Goal: Information Seeking & Learning: Learn about a topic

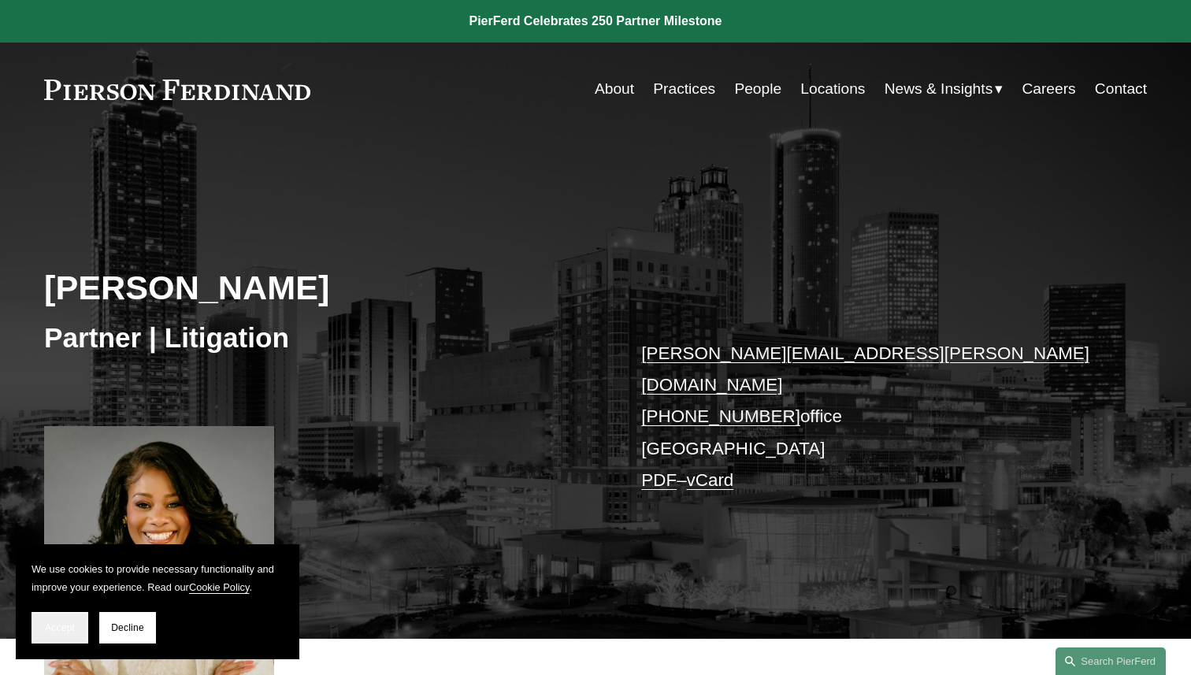
click at [57, 635] on button "Accept" at bounding box center [59, 627] width 57 height 31
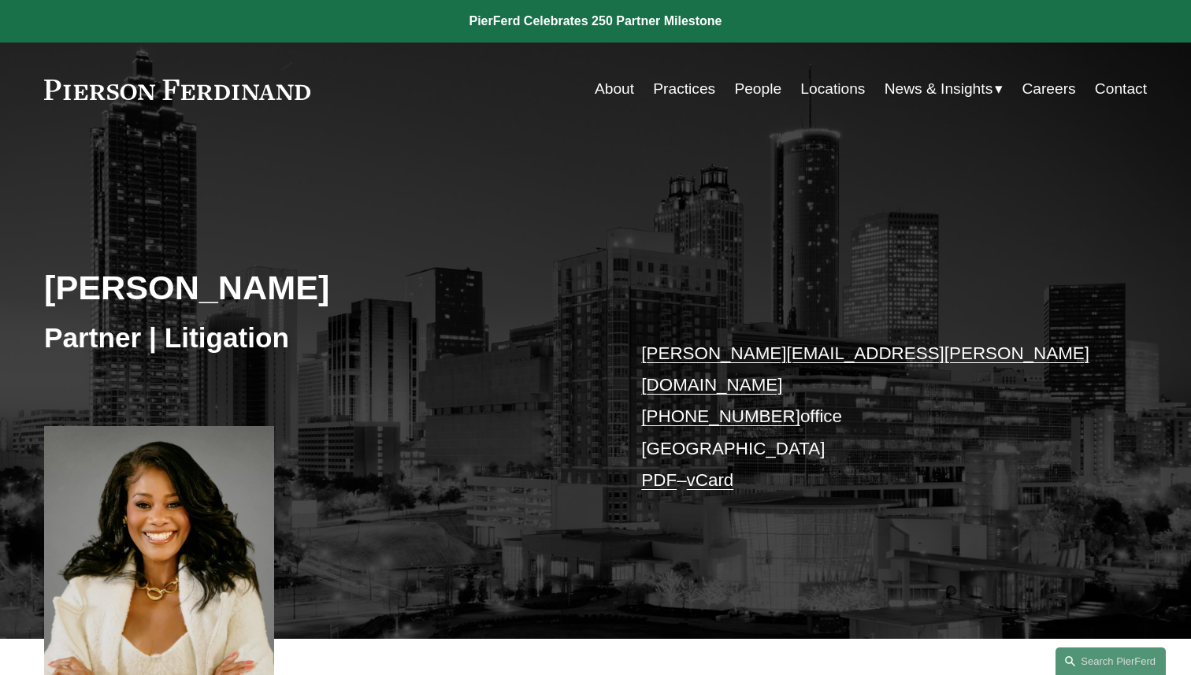
click at [842, 92] on link "Locations" at bounding box center [832, 89] width 65 height 30
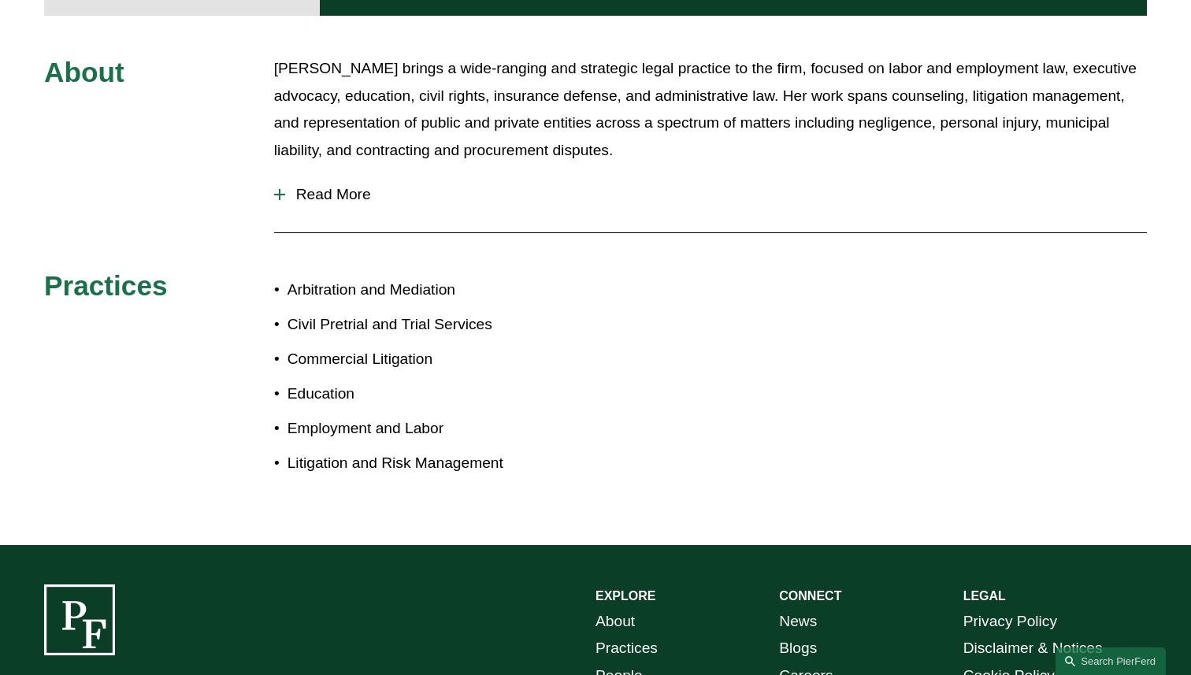
scroll to position [756, 0]
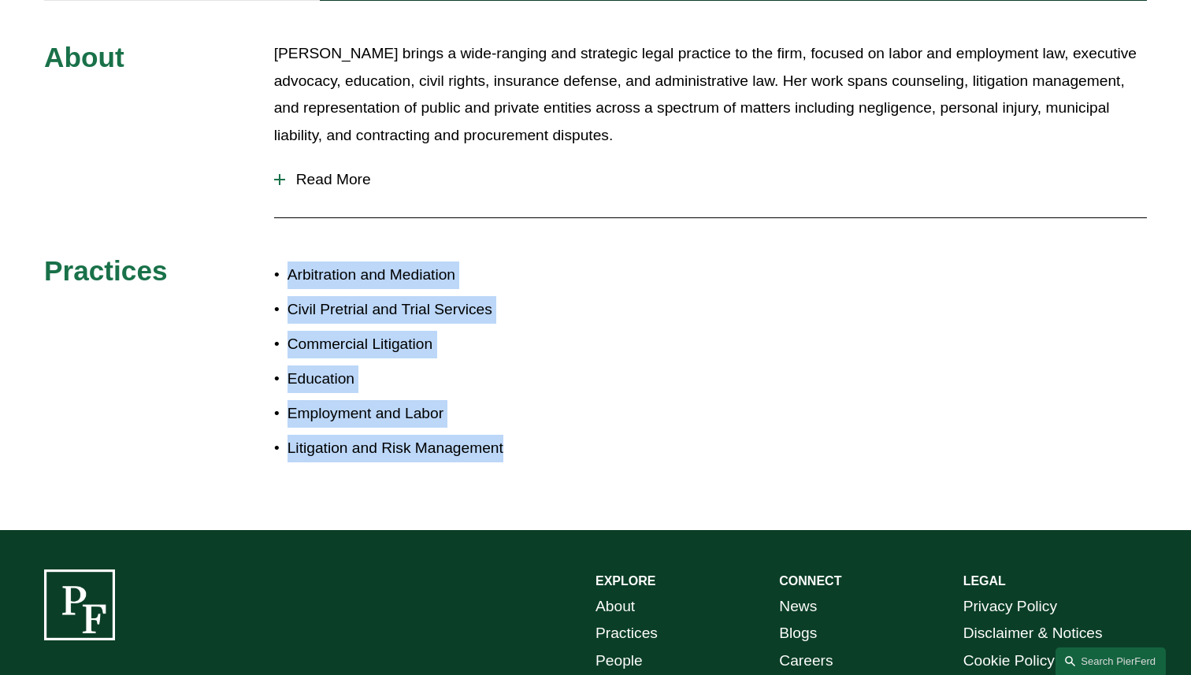
drag, startPoint x: 506, startPoint y: 436, endPoint x: 282, endPoint y: 255, distance: 287.8
click at [282, 261] on ul "Arbitration and Mediation Civil Pretrial and Trial Services Commercial Litigati…" at bounding box center [434, 361] width 321 height 201
copy ul "Arbitration and Mediation Civil Pretrial and Trial Services Commercial Litigati…"
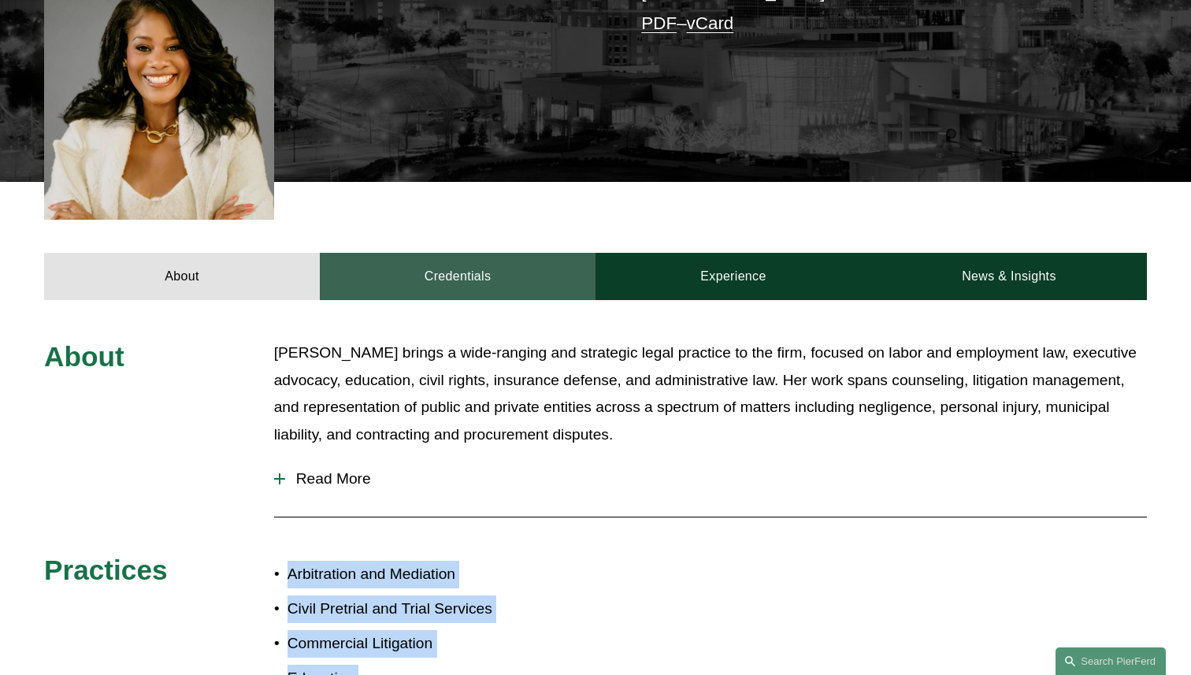
scroll to position [461, 0]
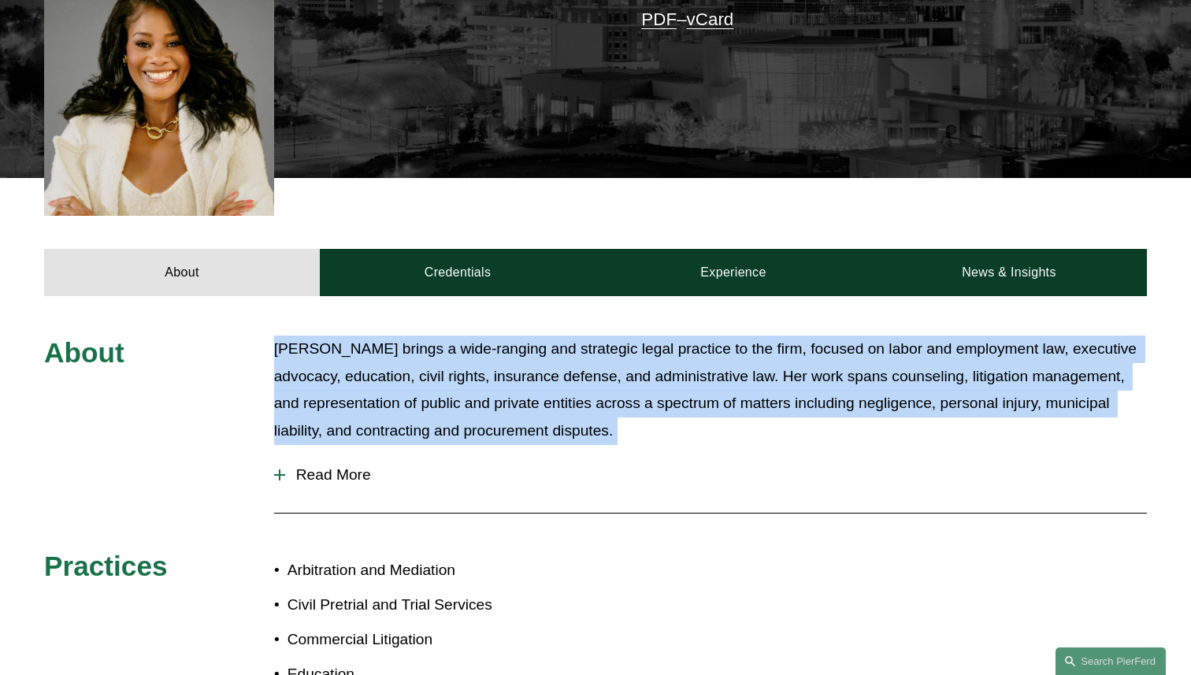
drag, startPoint x: 271, startPoint y: 332, endPoint x: 738, endPoint y: 442, distance: 479.6
click at [738, 442] on div "About [PERSON_NAME] brings a wide-ranging and strategic legal practice to the f…" at bounding box center [595, 560] width 1191 height 450
copy div "[PERSON_NAME] brings a wide-ranging and strategic legal practice to the firm, f…"
click at [311, 466] on span "Read More" at bounding box center [715, 474] width 861 height 17
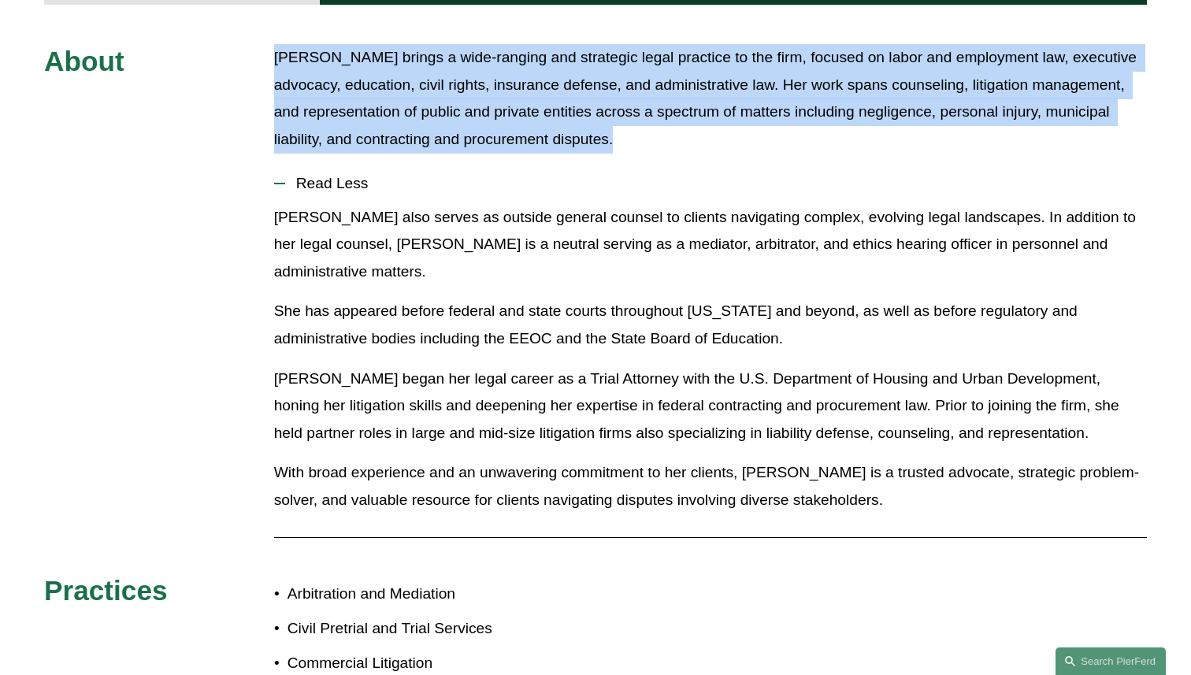
scroll to position [750, 0]
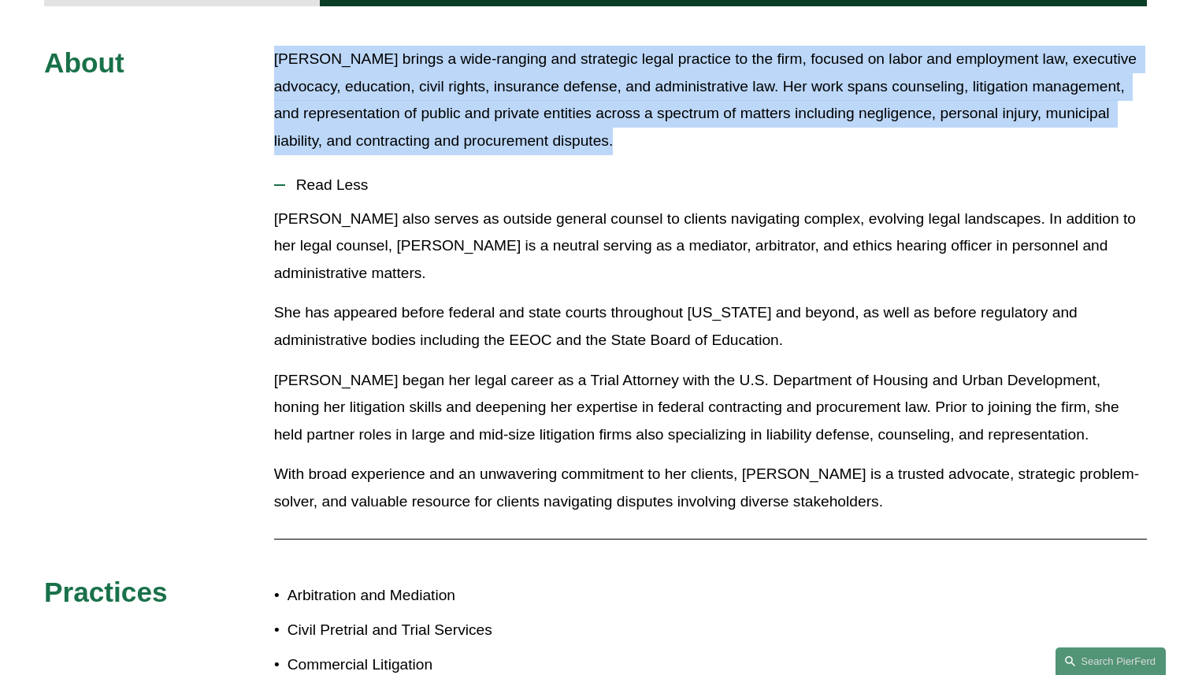
click at [305, 120] on p "[PERSON_NAME] brings a wide-ranging and strategic legal practice to the firm, f…" at bounding box center [710, 100] width 873 height 109
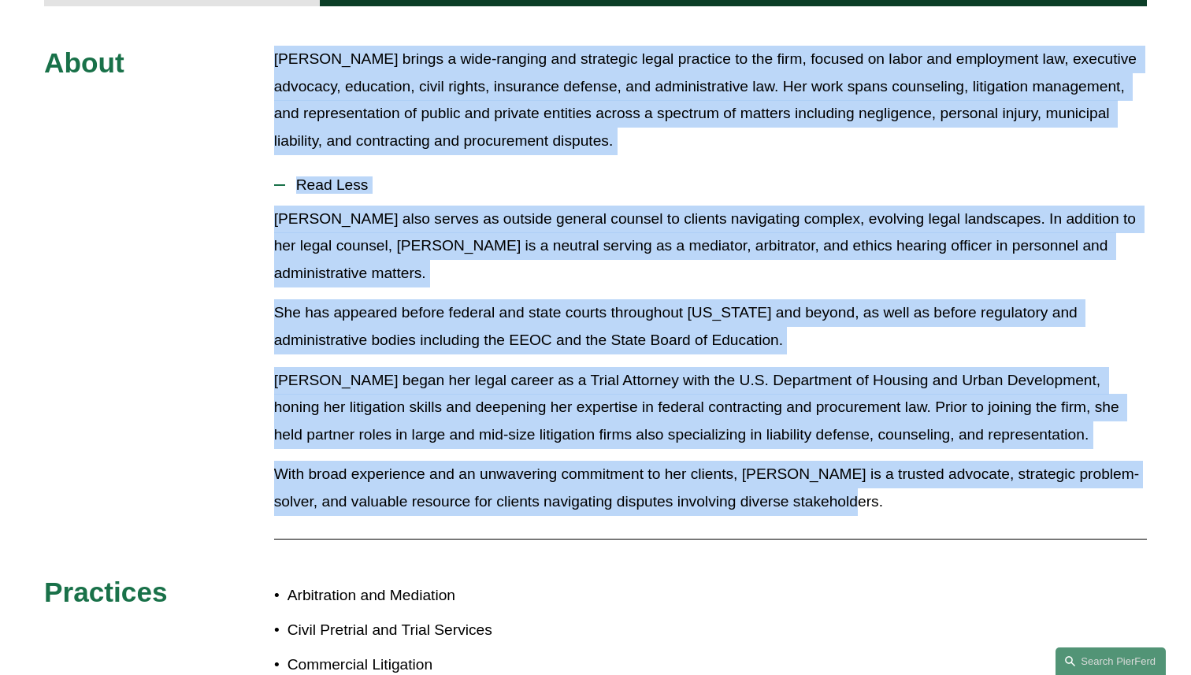
drag, startPoint x: 276, startPoint y: 43, endPoint x: 855, endPoint y: 498, distance: 736.8
click at [855, 498] on div "About [PERSON_NAME] brings a wide-ranging and strategic legal practice to the f…" at bounding box center [595, 428] width 1191 height 765
copy div "[PERSON_NAME] brings a wide-ranging and strategic legal practice to the firm, f…"
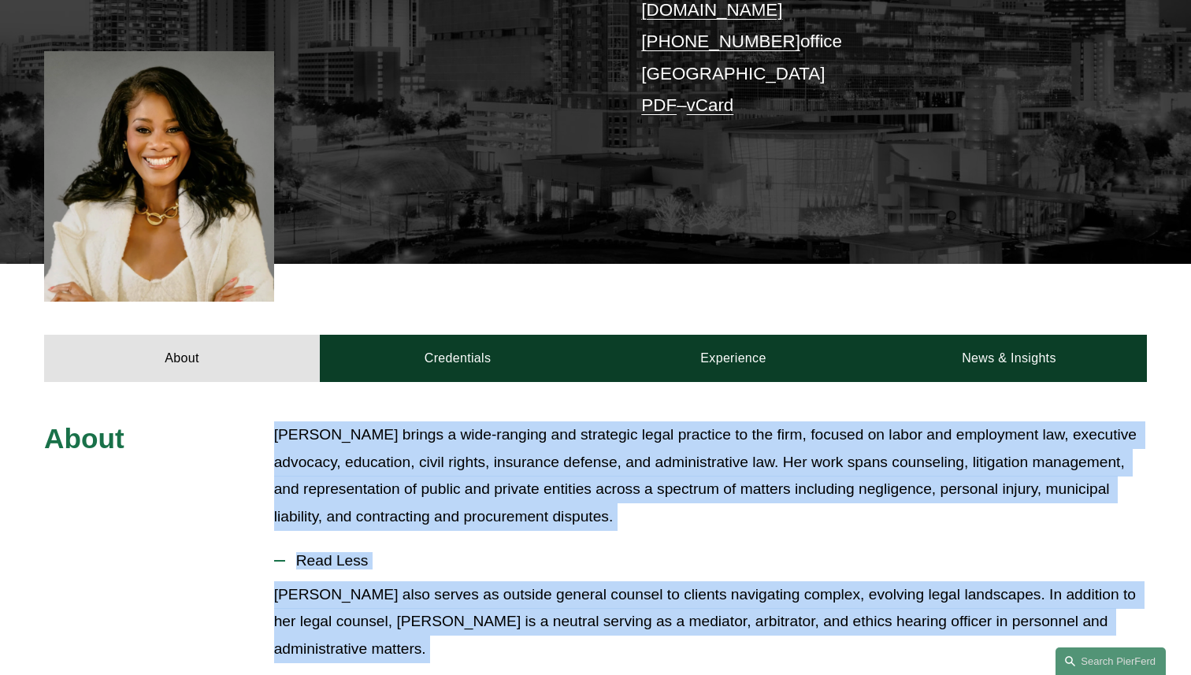
scroll to position [291, 0]
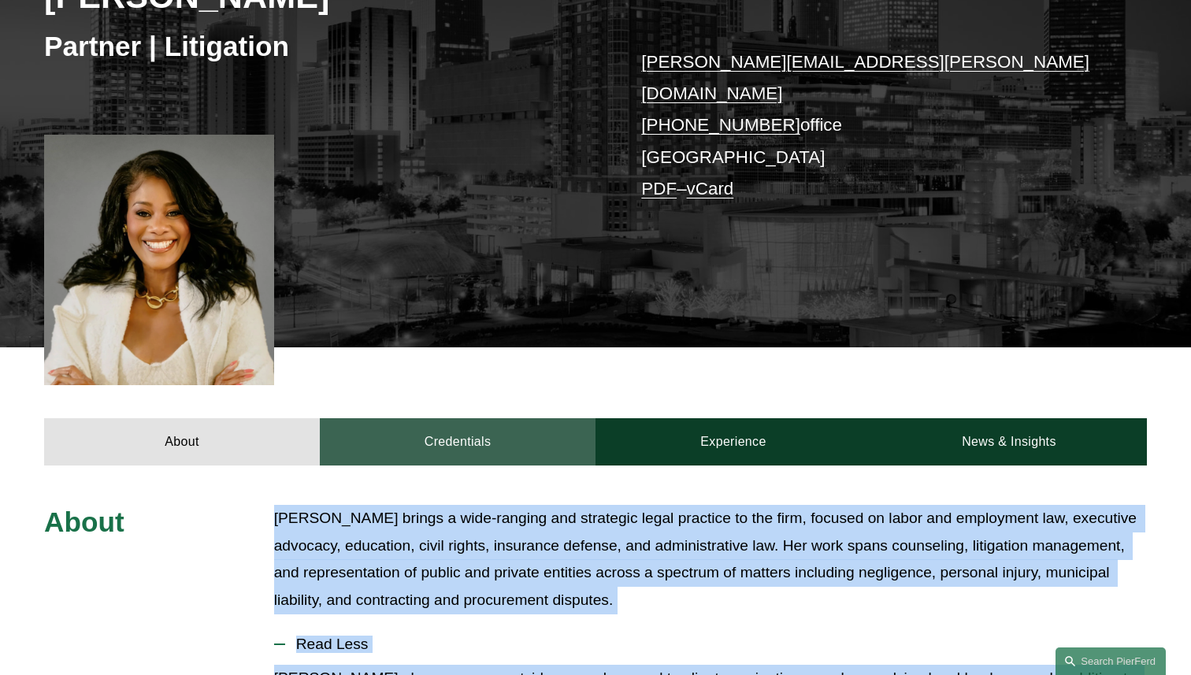
click at [465, 426] on link "Credentials" at bounding box center [458, 441] width 276 height 47
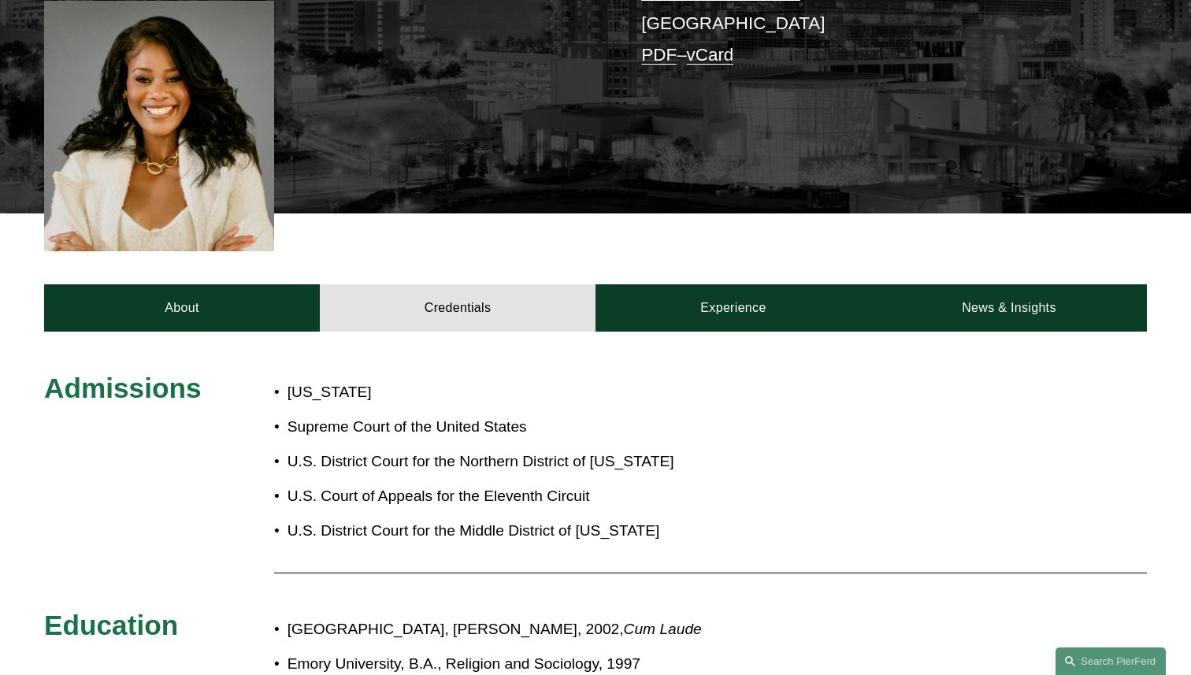
scroll to position [352, 0]
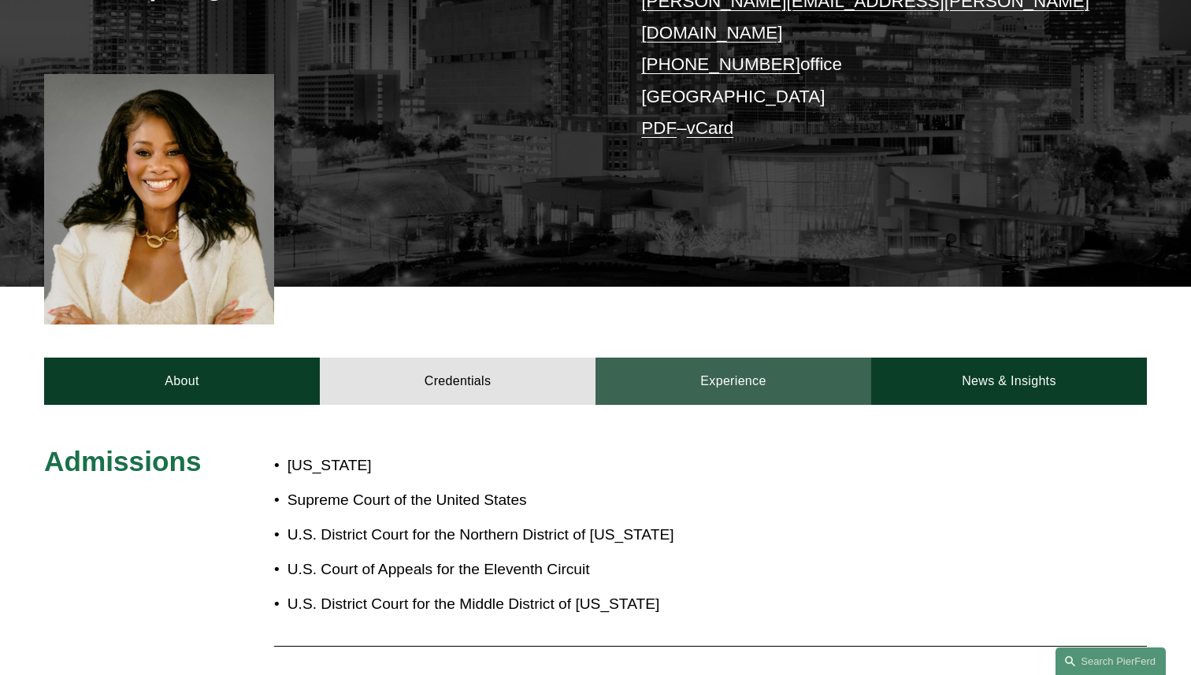
click at [698, 375] on link "Experience" at bounding box center [733, 381] width 276 height 47
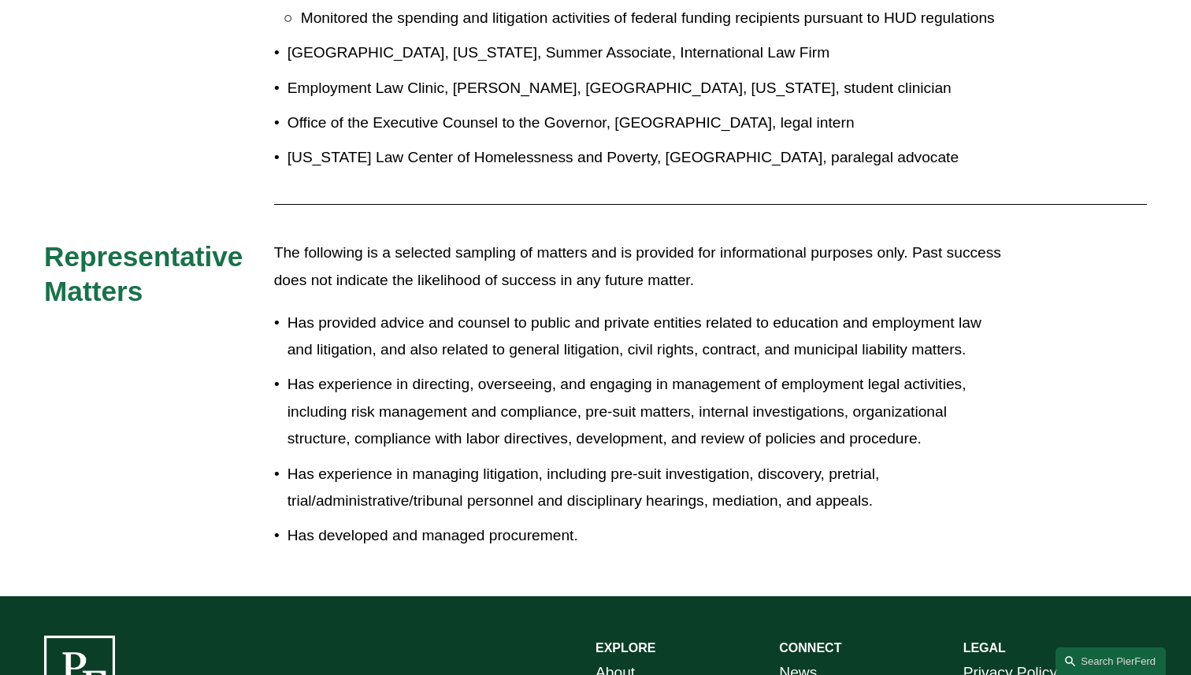
scroll to position [1069, 0]
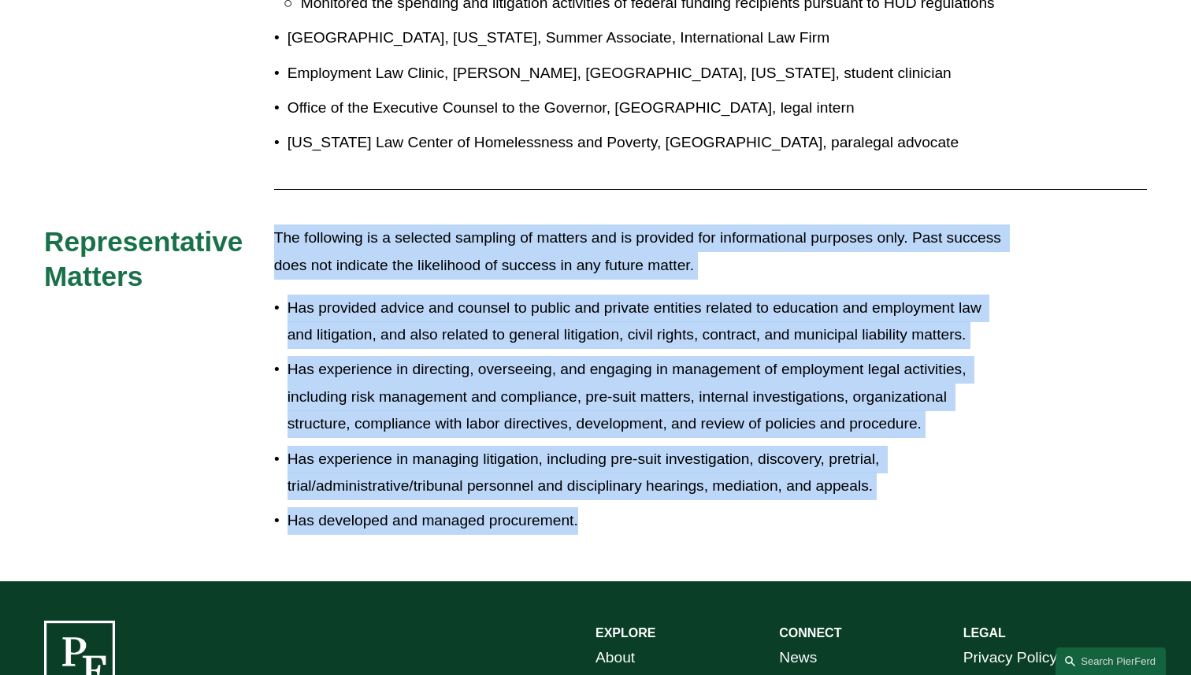
drag, startPoint x: 588, startPoint y: 509, endPoint x: 274, endPoint y: 222, distance: 425.8
click at [274, 224] on div "The following is a selected sampling of matters and is provided for information…" at bounding box center [641, 379] width 735 height 310
copy div "The following is a selected sampling of matters and is provided for information…"
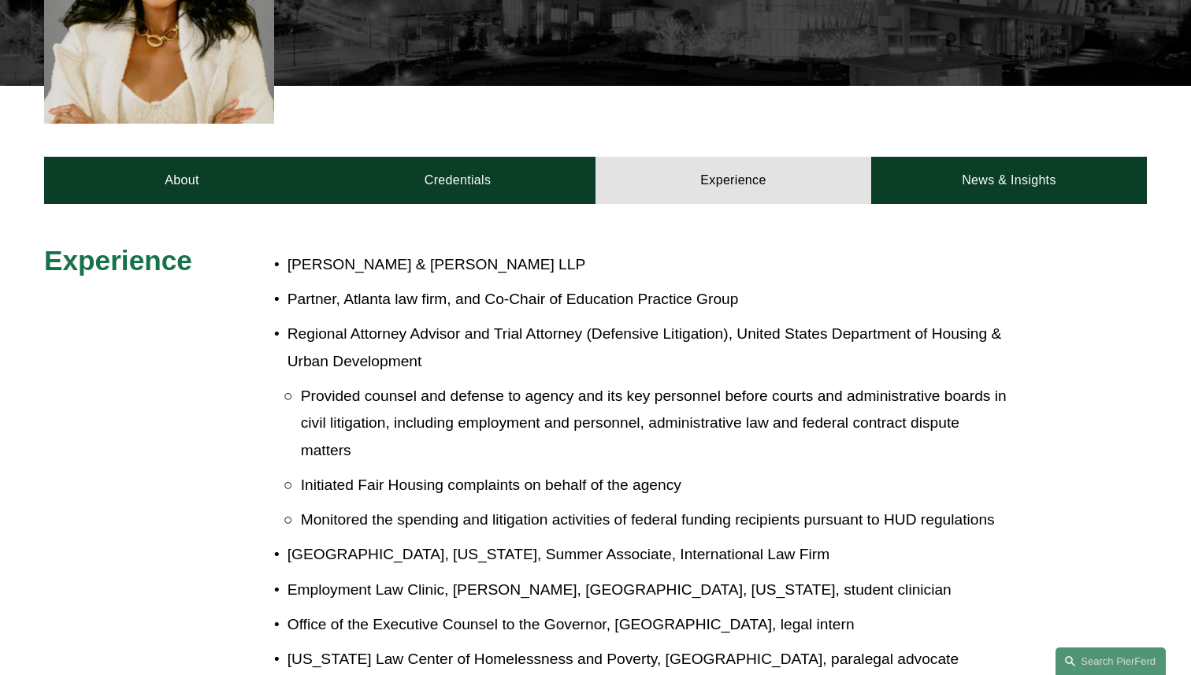
scroll to position [547, 0]
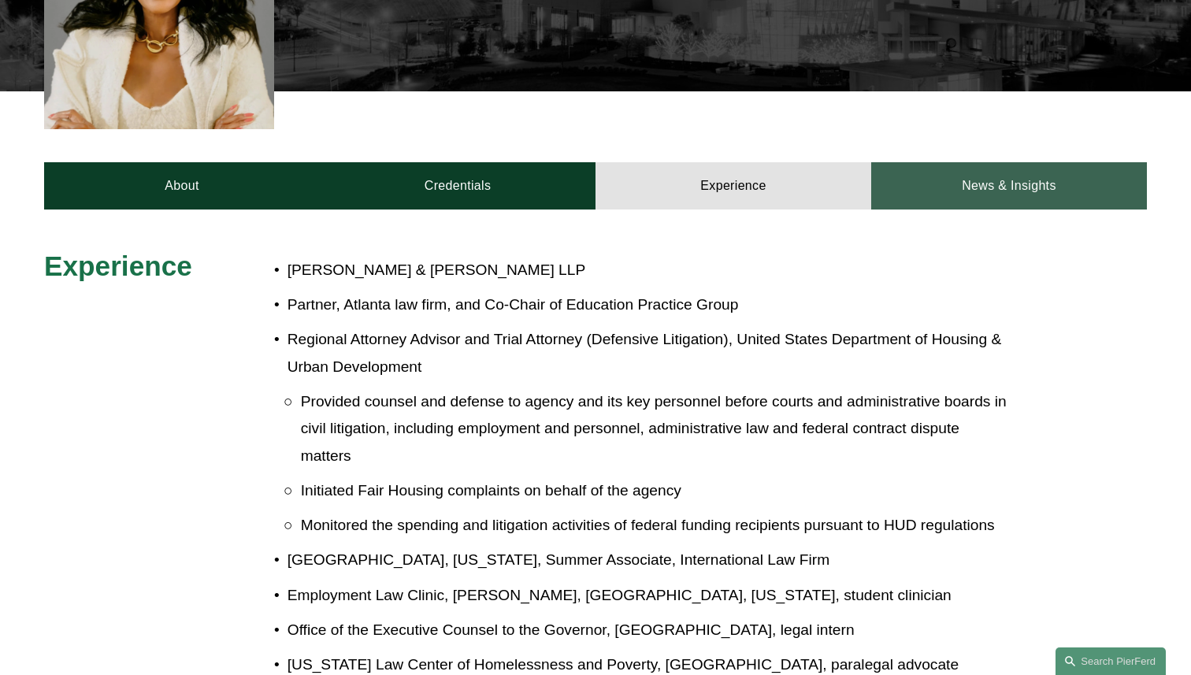
click at [942, 178] on link "News & Insights" at bounding box center [1009, 185] width 276 height 47
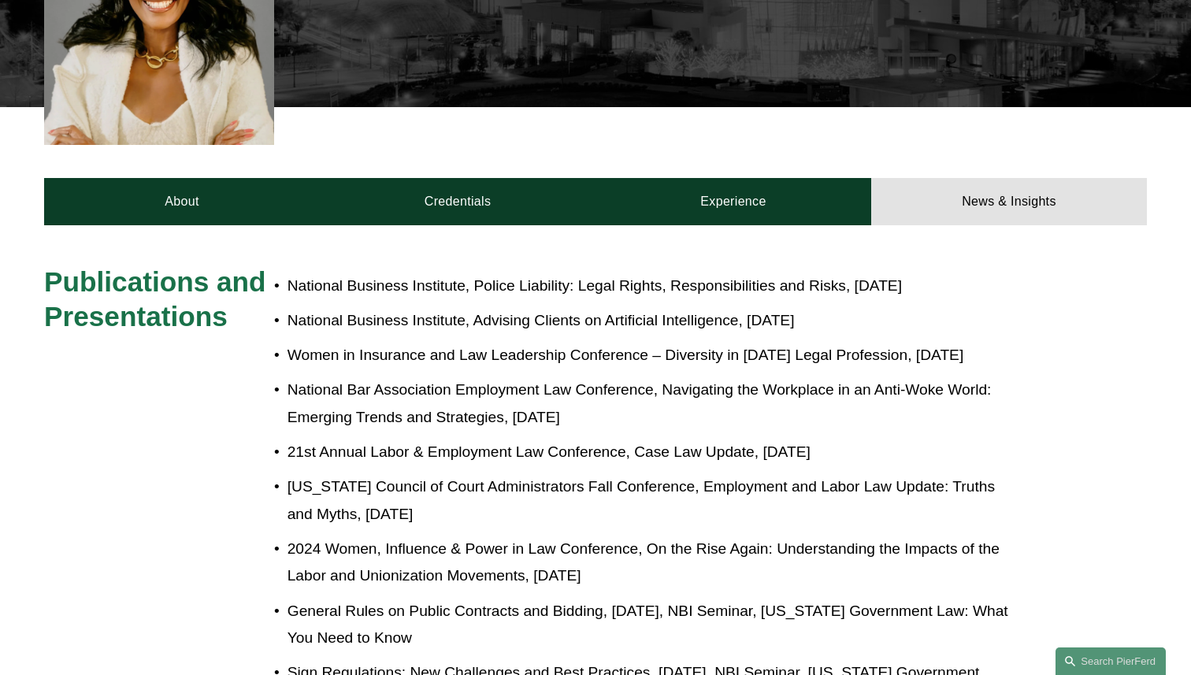
scroll to position [615, 0]
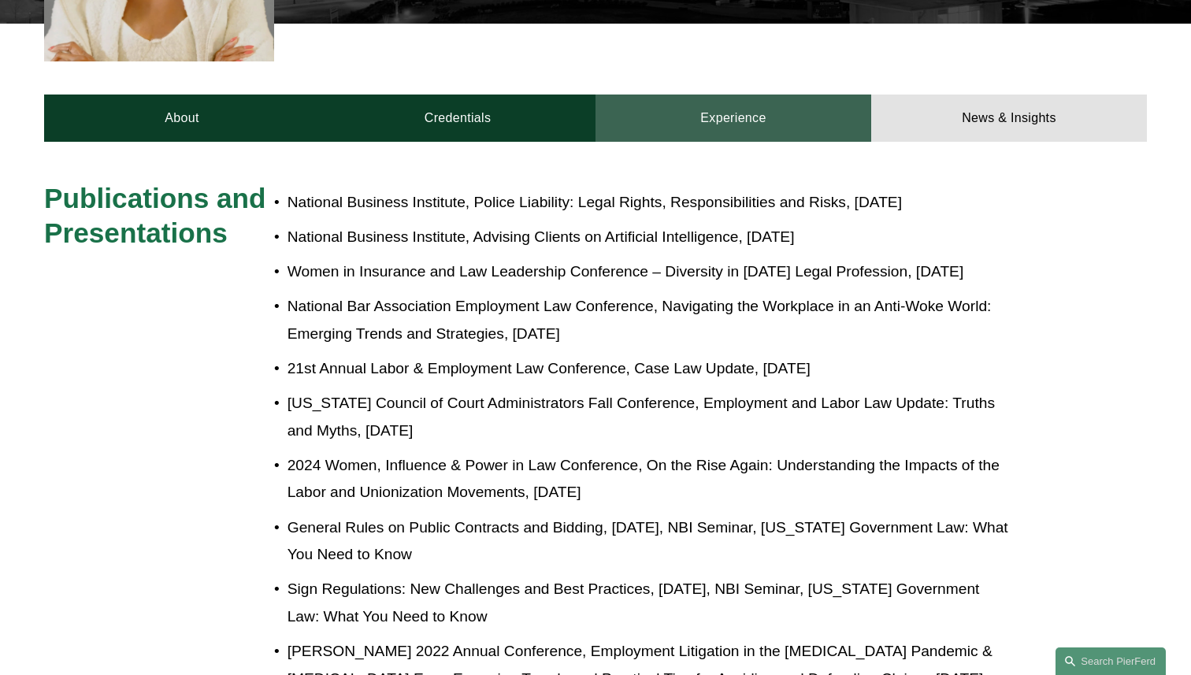
click at [728, 124] on link "Experience" at bounding box center [733, 117] width 276 height 47
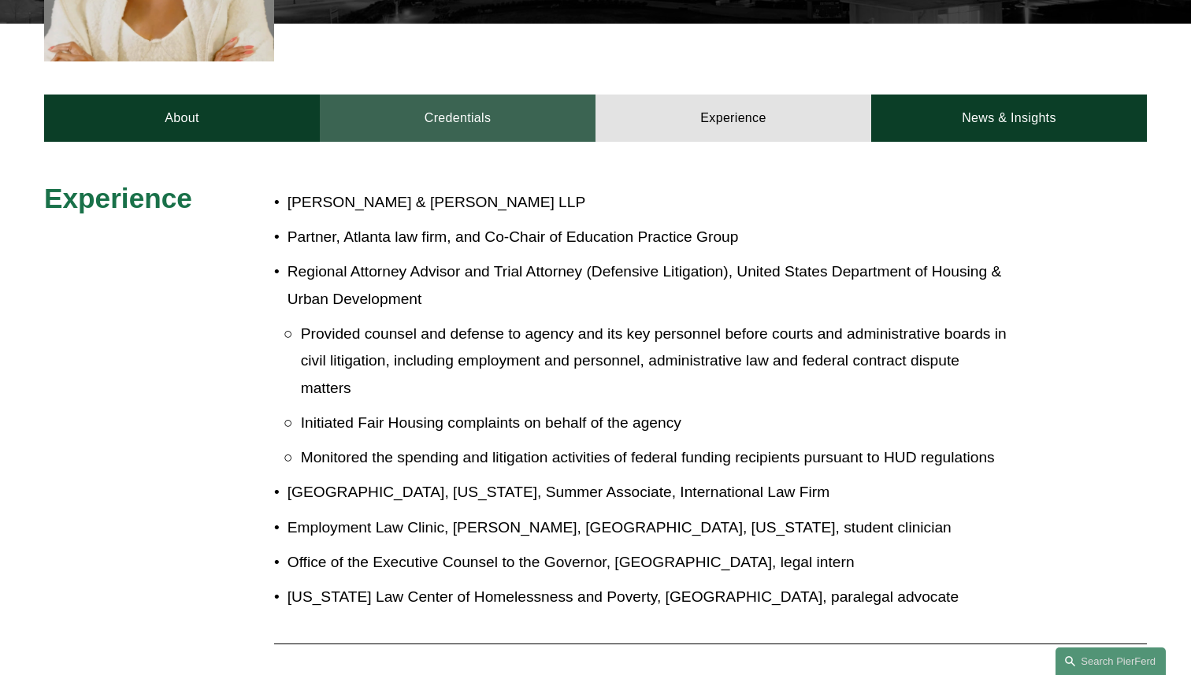
click at [526, 94] on link "Credentials" at bounding box center [458, 117] width 276 height 47
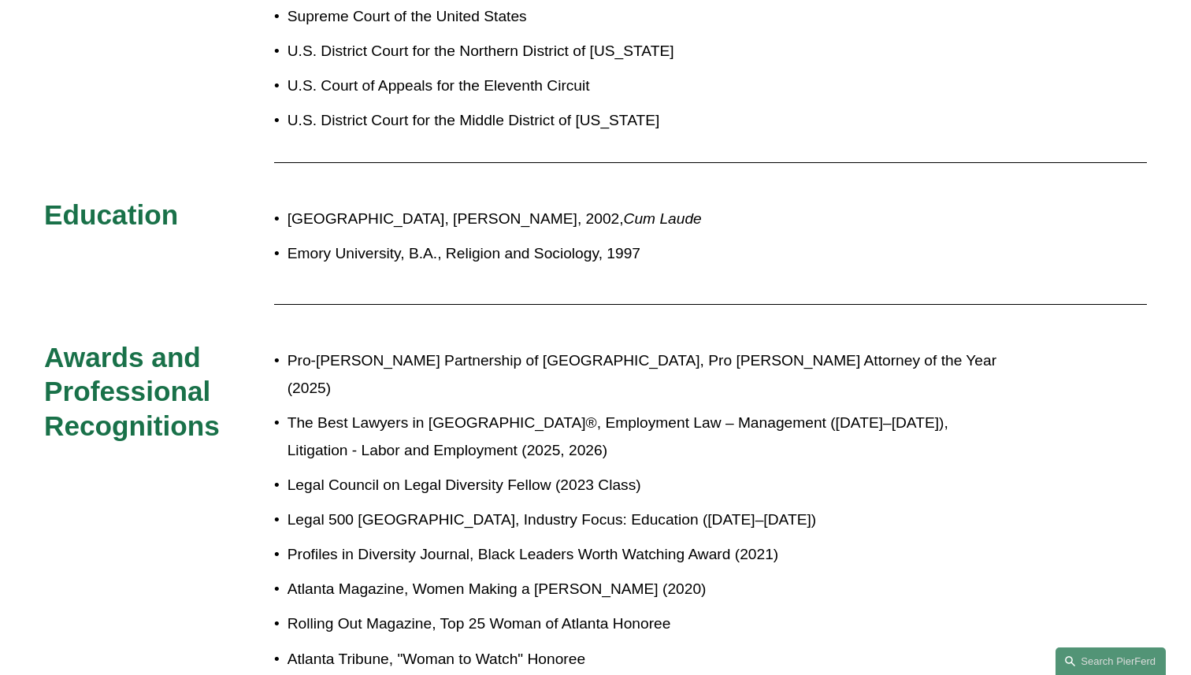
scroll to position [847, 0]
